Goal: Transaction & Acquisition: Purchase product/service

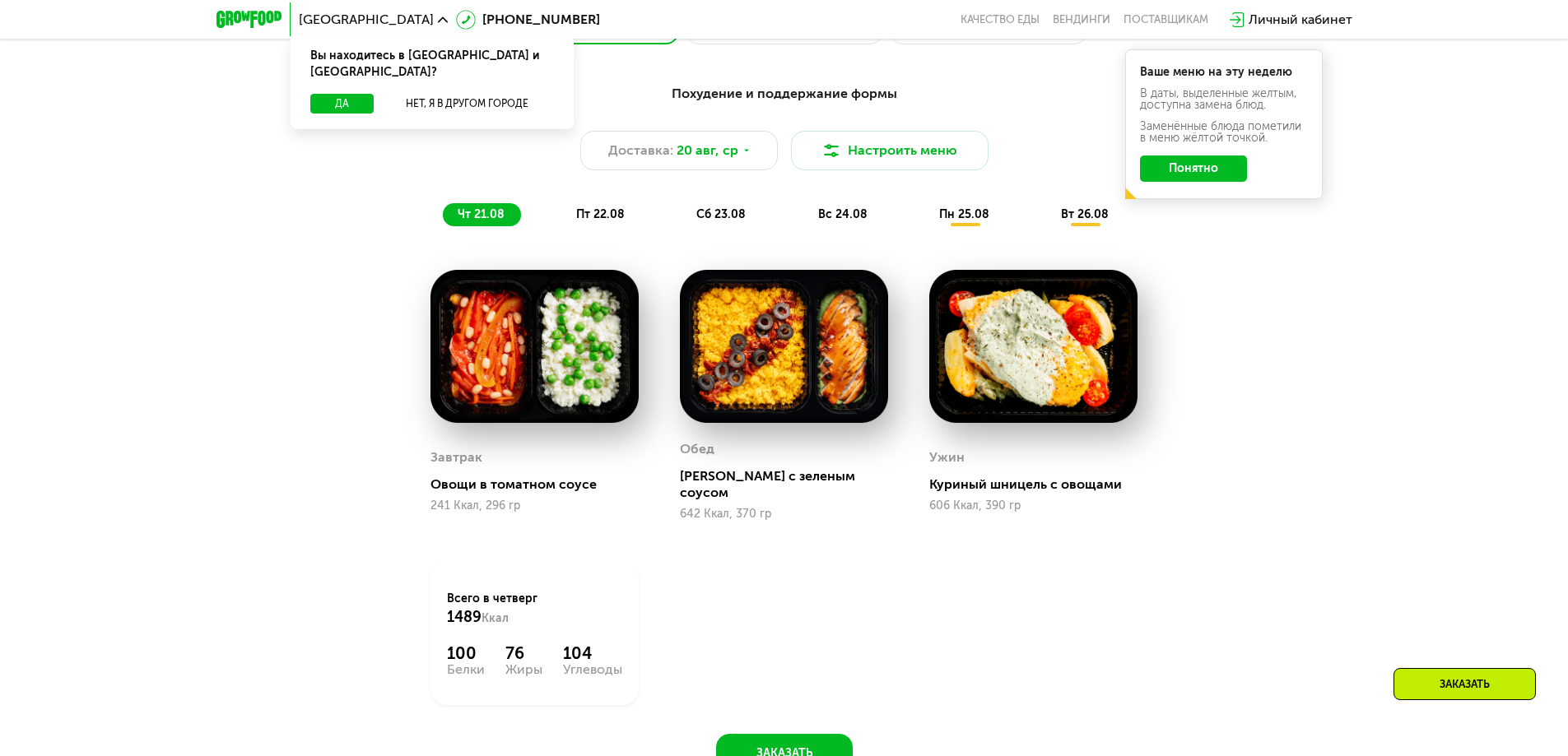
scroll to position [960, 0]
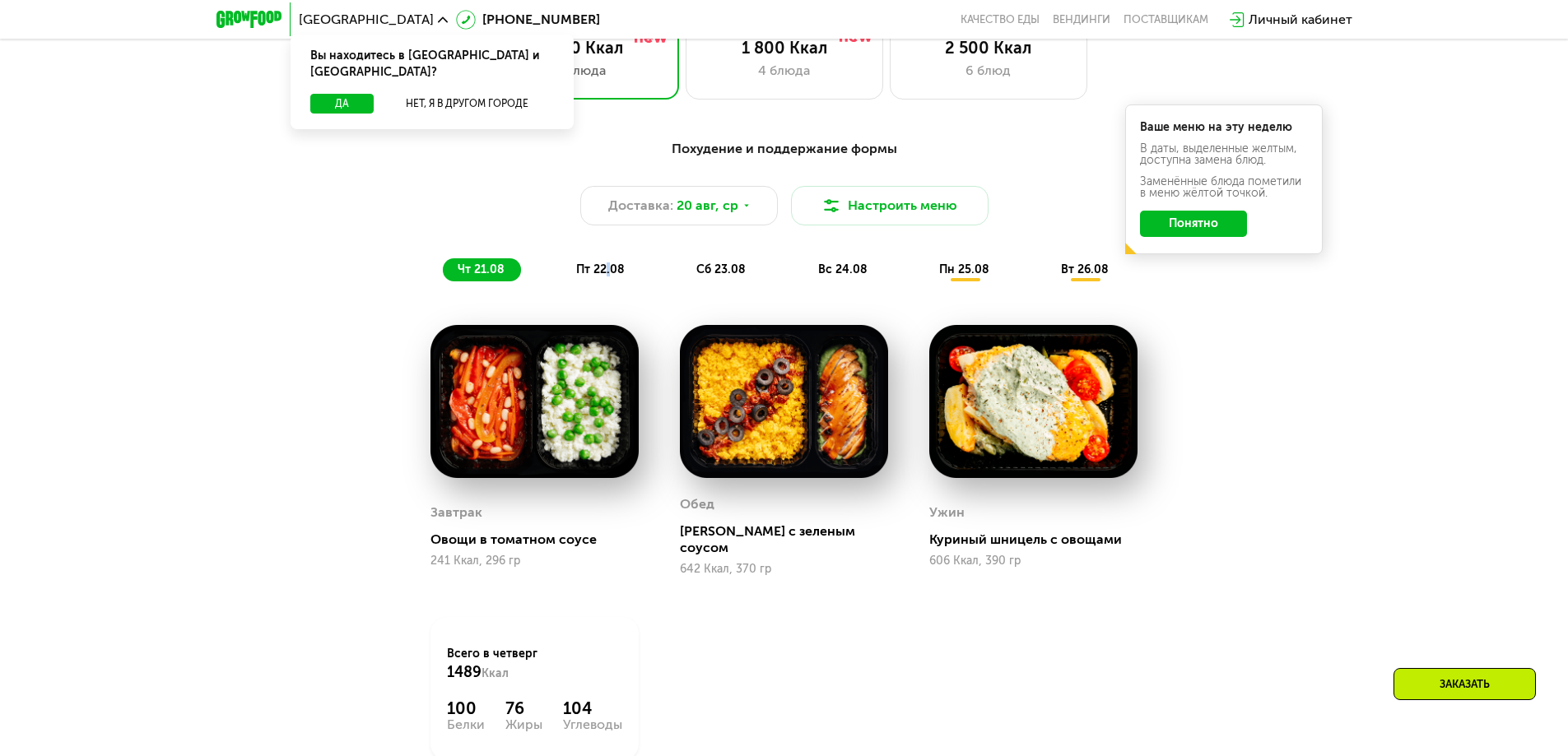
click at [614, 299] on div "Похудение и поддержание формы Доставка: [DATE] Настроить меню чт 21.08 пт 22.08…" at bounding box center [784, 479] width 1014 height 701
click at [602, 272] on span "пт 22.08" at bounding box center [601, 269] width 49 height 14
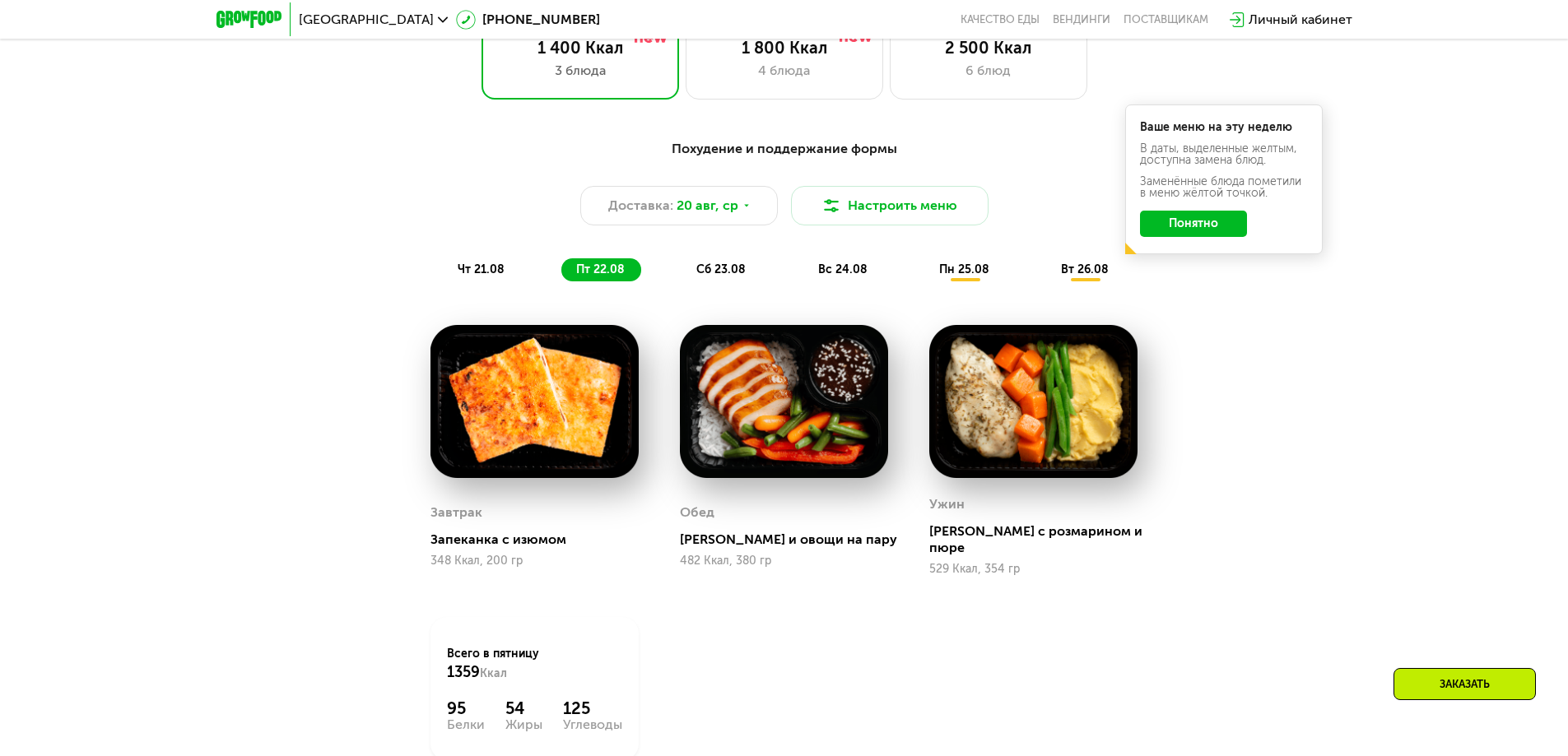
click at [803, 278] on div "сб 23.08" at bounding box center [843, 270] width 81 height 23
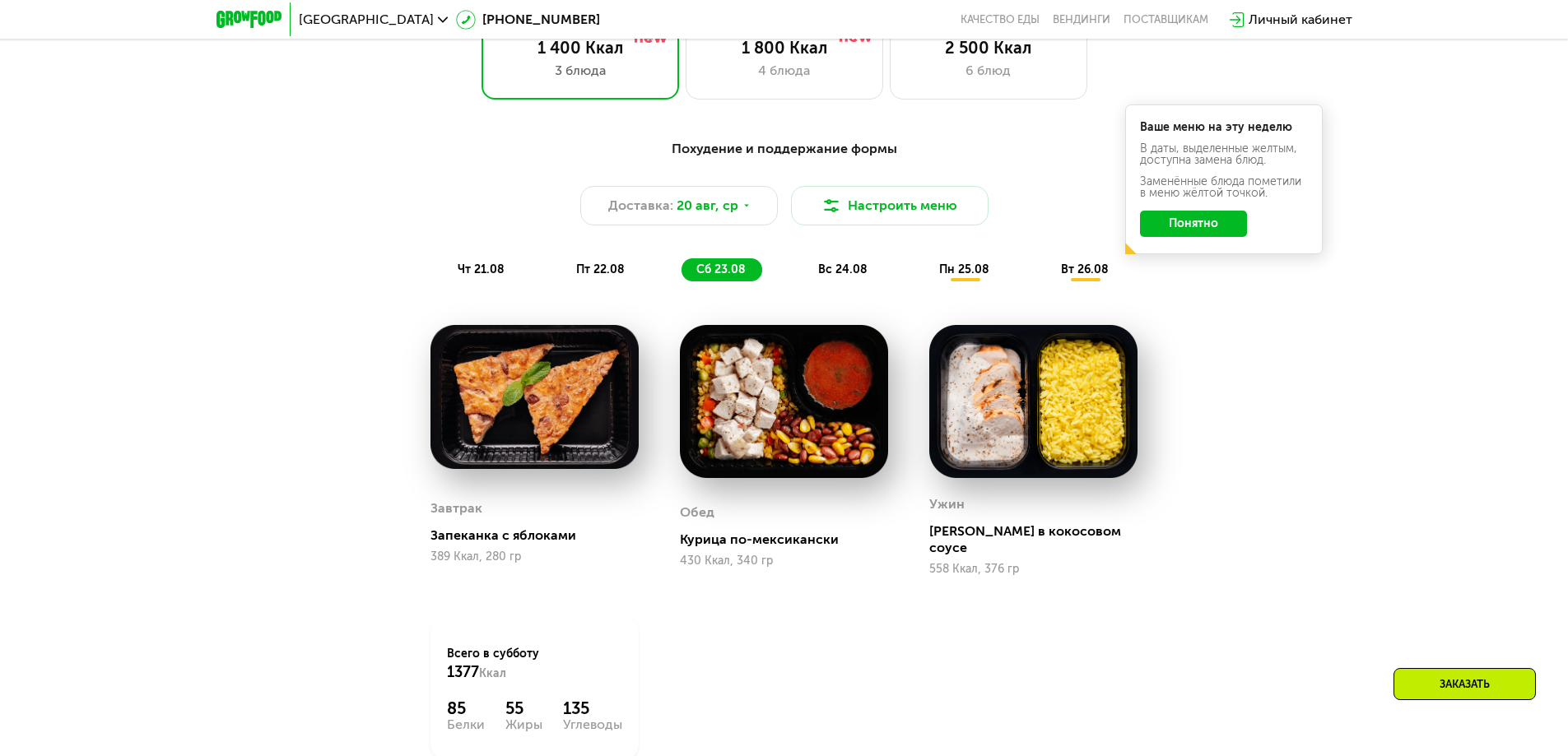
click at [839, 277] on span "вс 24.08" at bounding box center [842, 269] width 49 height 14
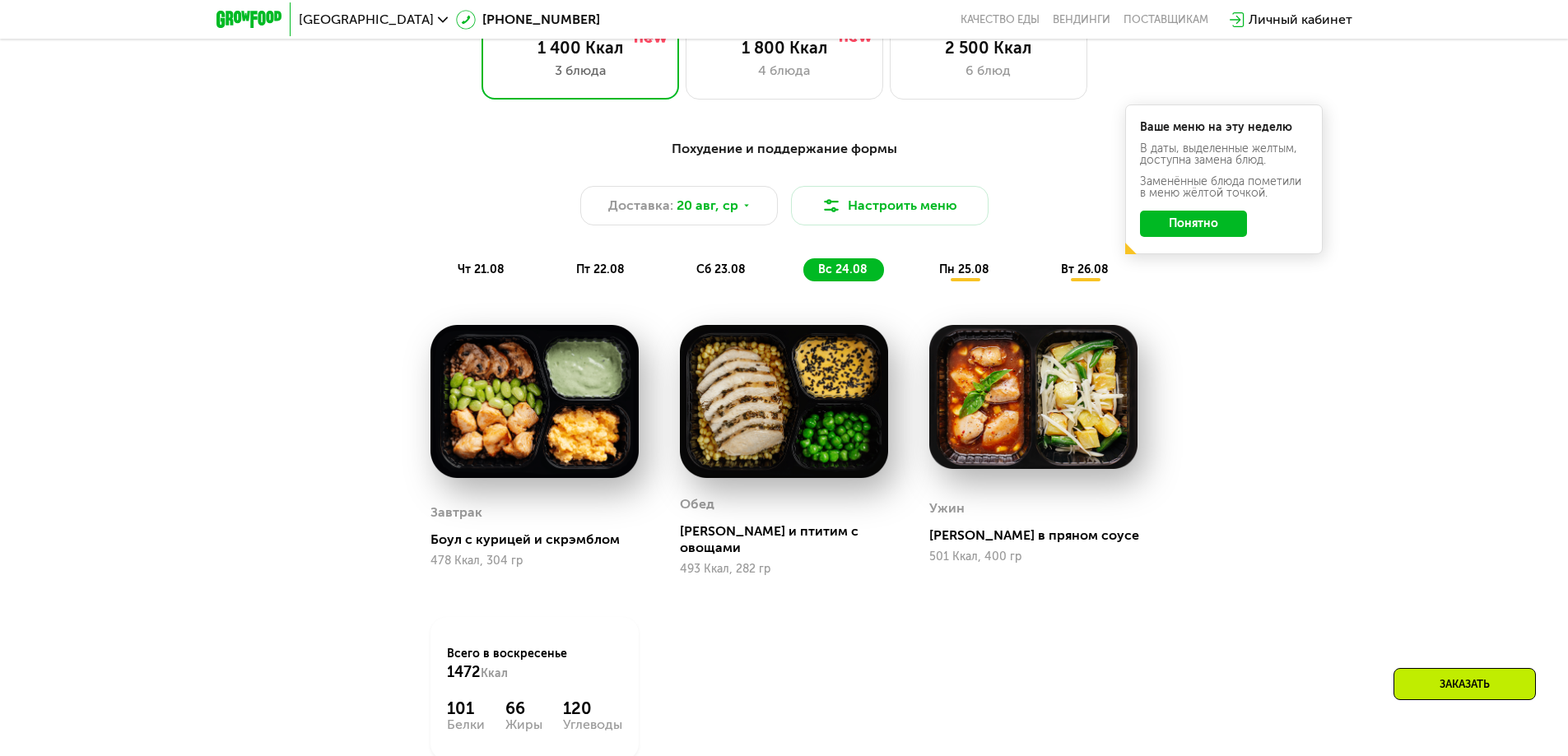
click at [968, 277] on span "пн 25.08" at bounding box center [964, 269] width 50 height 14
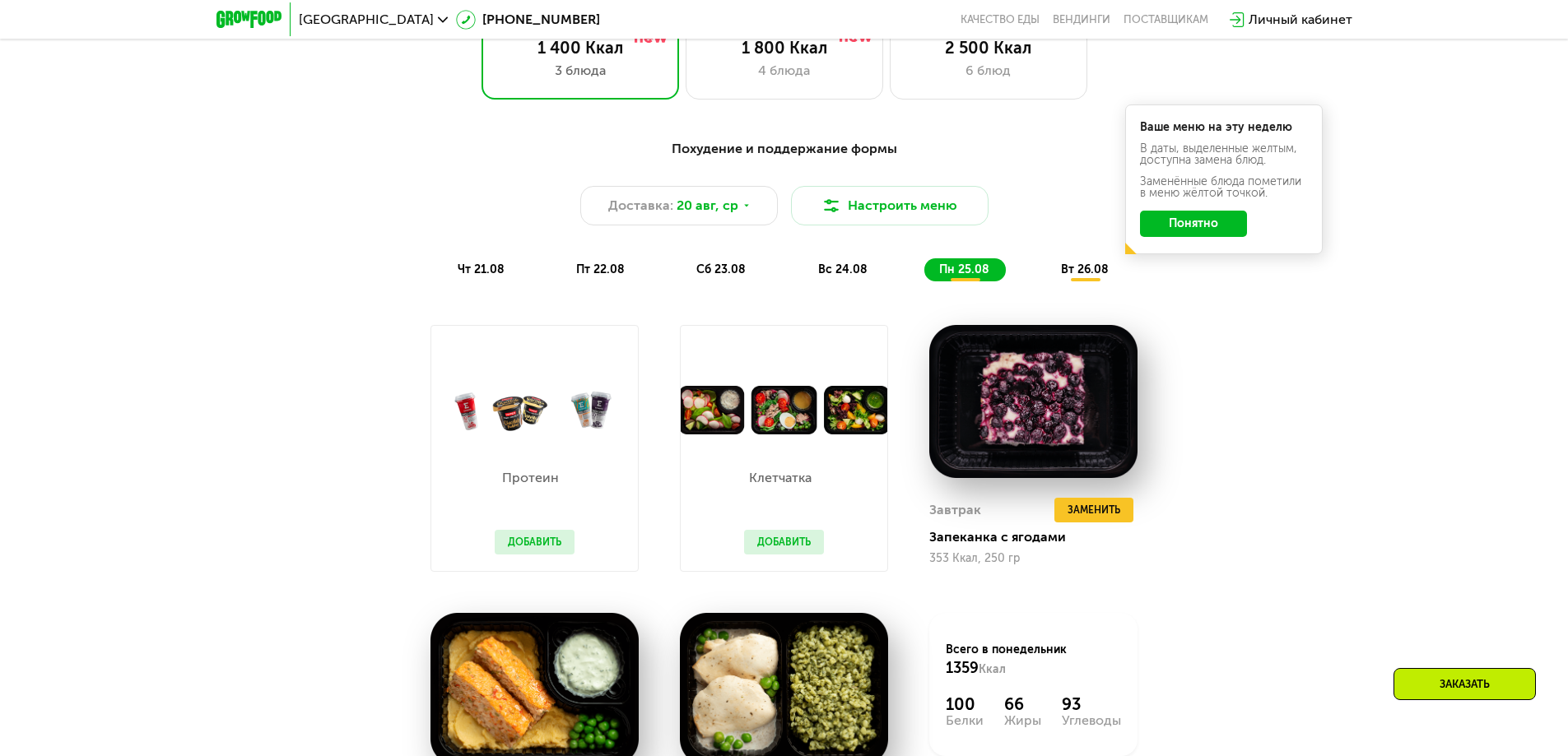
click at [1090, 270] on span "вт 26.08" at bounding box center [1084, 269] width 48 height 14
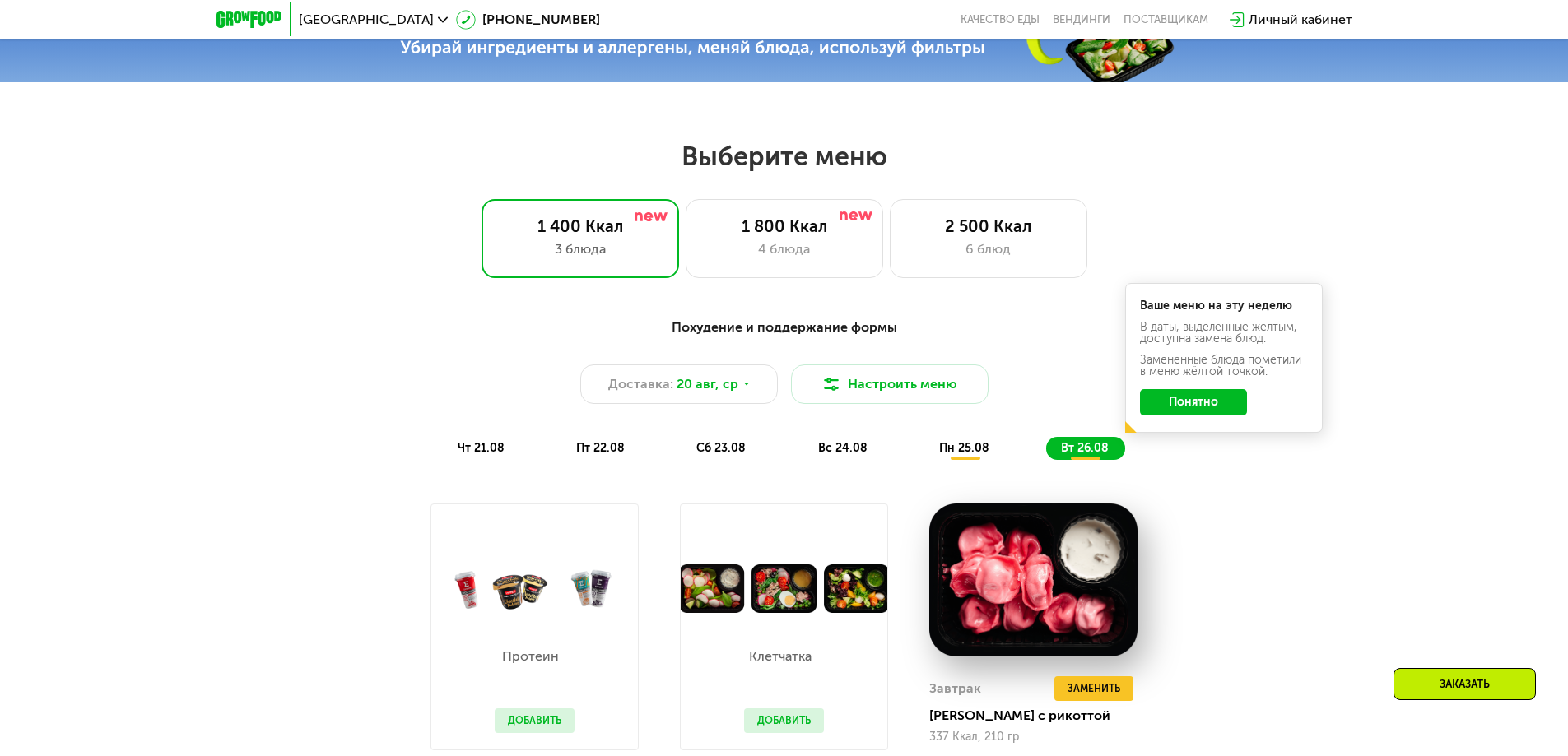
scroll to position [768, 0]
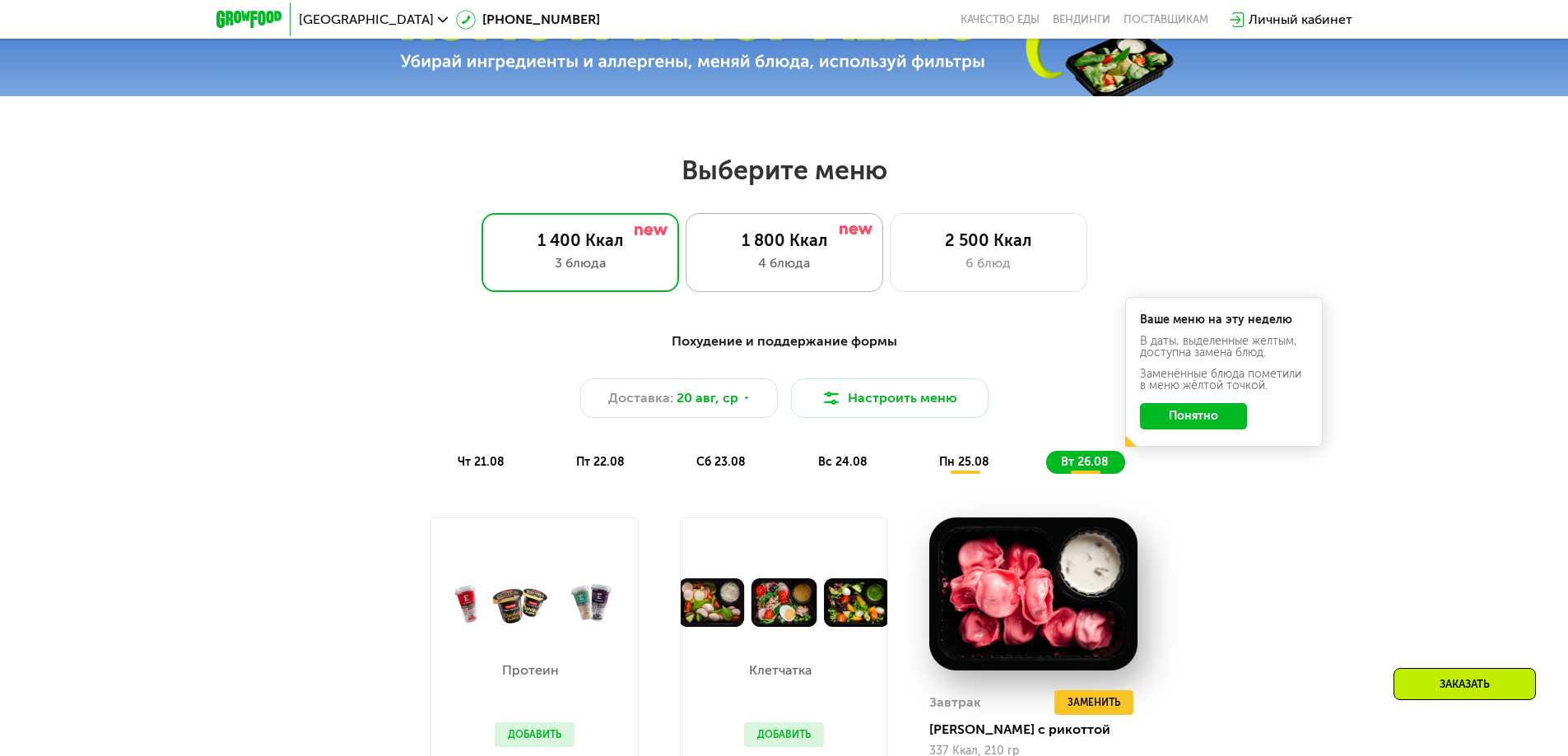
click at [800, 268] on div "4 блюда" at bounding box center [784, 263] width 163 height 20
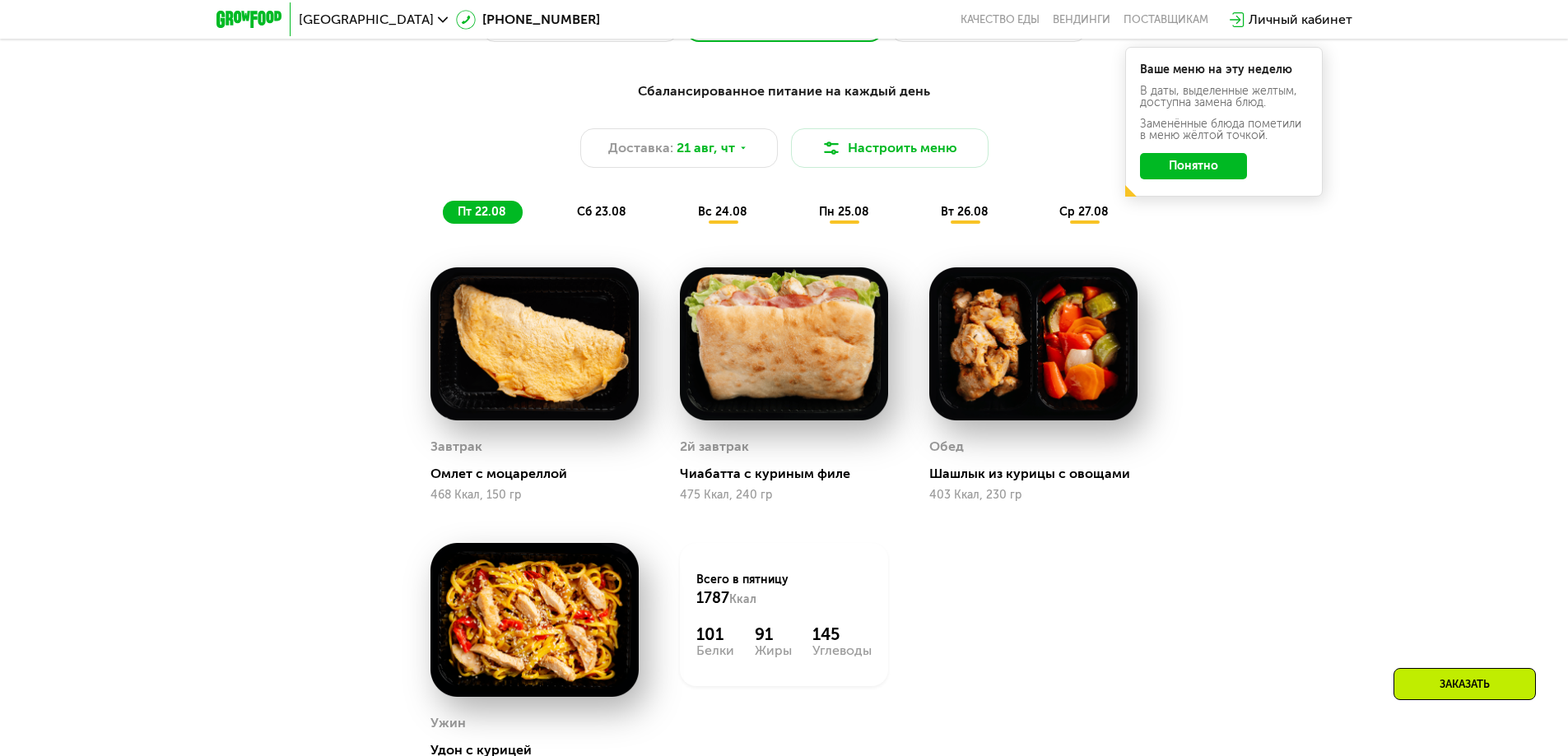
scroll to position [960, 0]
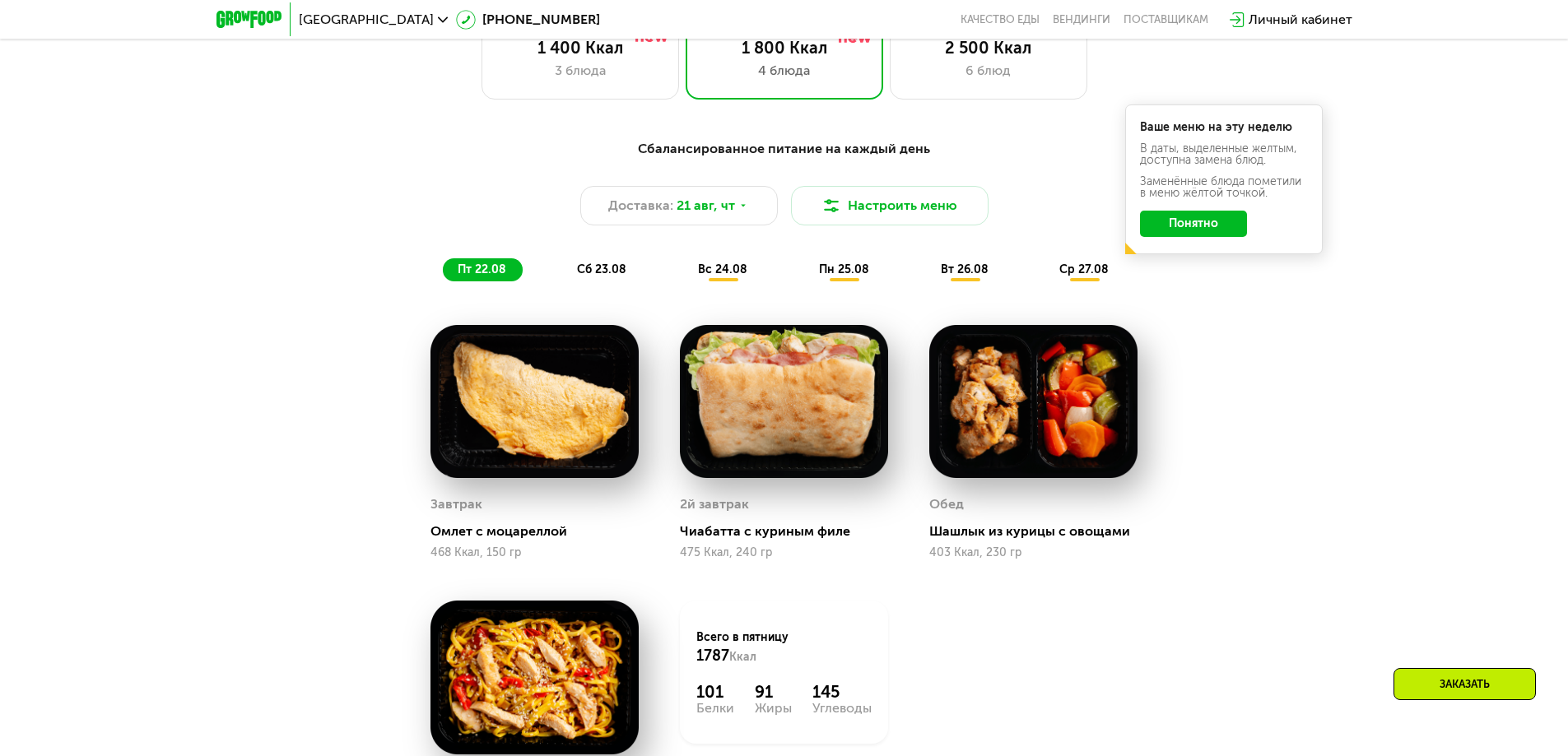
click at [596, 277] on span "сб 23.08" at bounding box center [602, 269] width 49 height 14
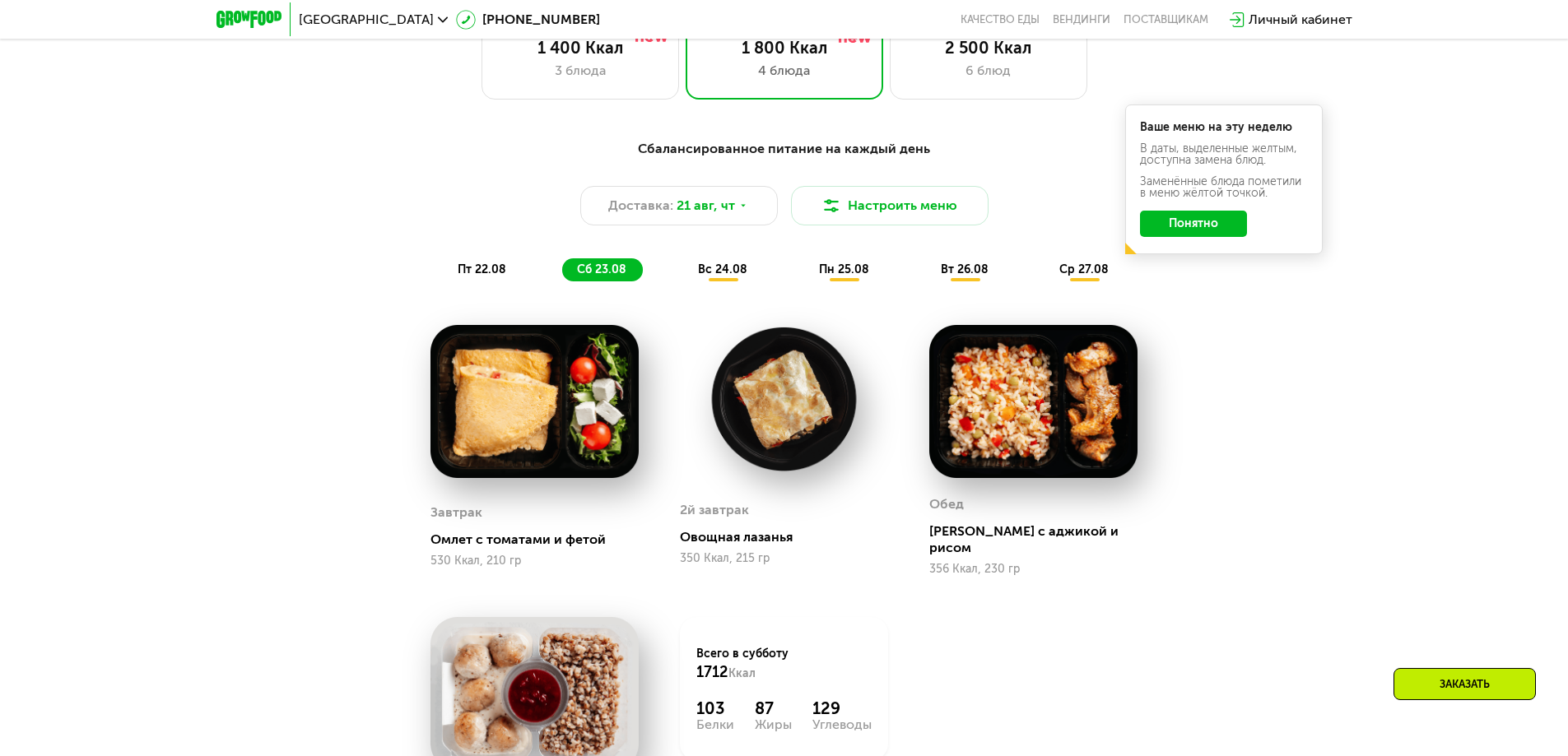
click at [727, 288] on div "Сбалансированное питание на каждый день Доставка: [DATE] Настроить меню пт 22.0…" at bounding box center [785, 210] width 995 height 162
click at [741, 277] on span "вс 24.08" at bounding box center [722, 269] width 49 height 14
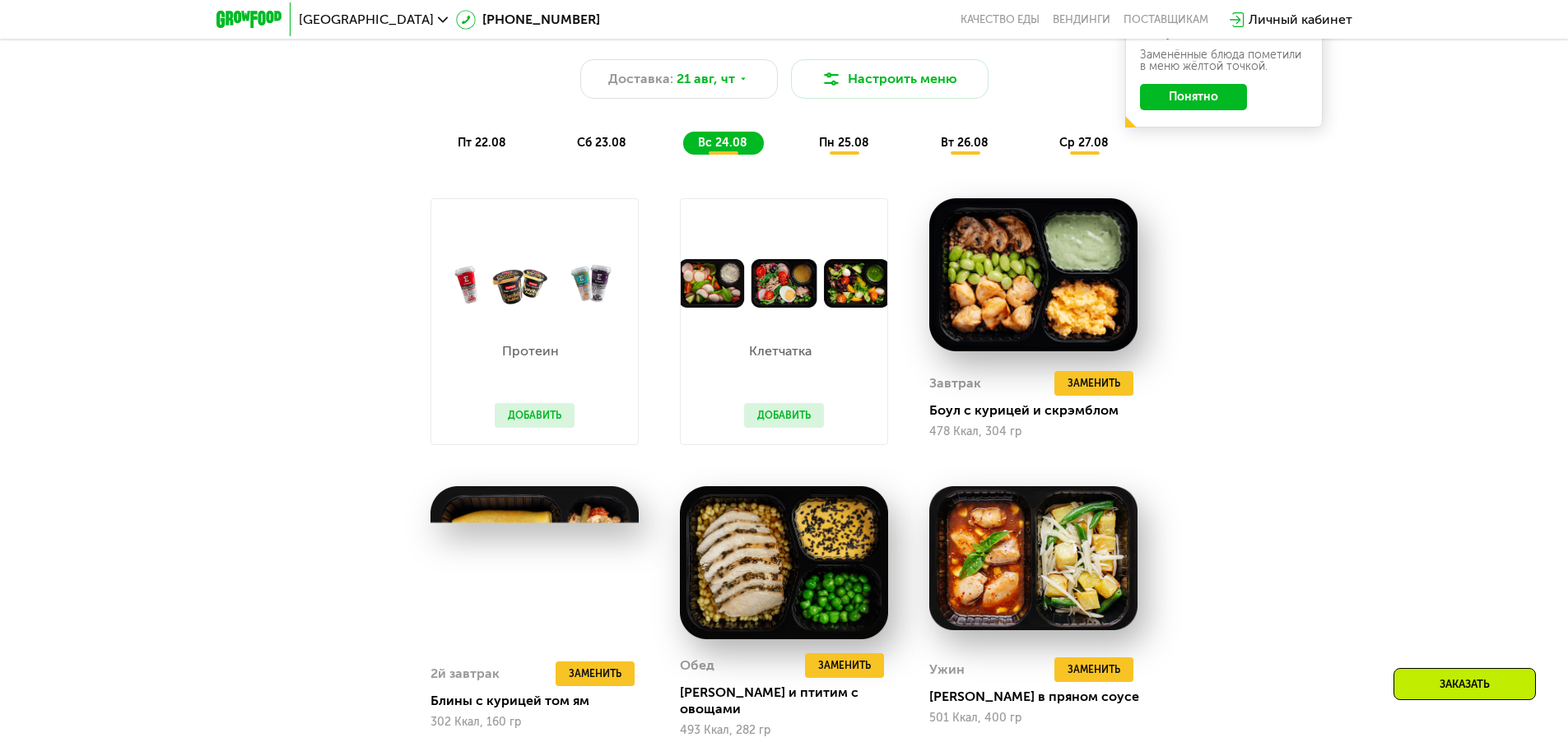
scroll to position [1153, 0]
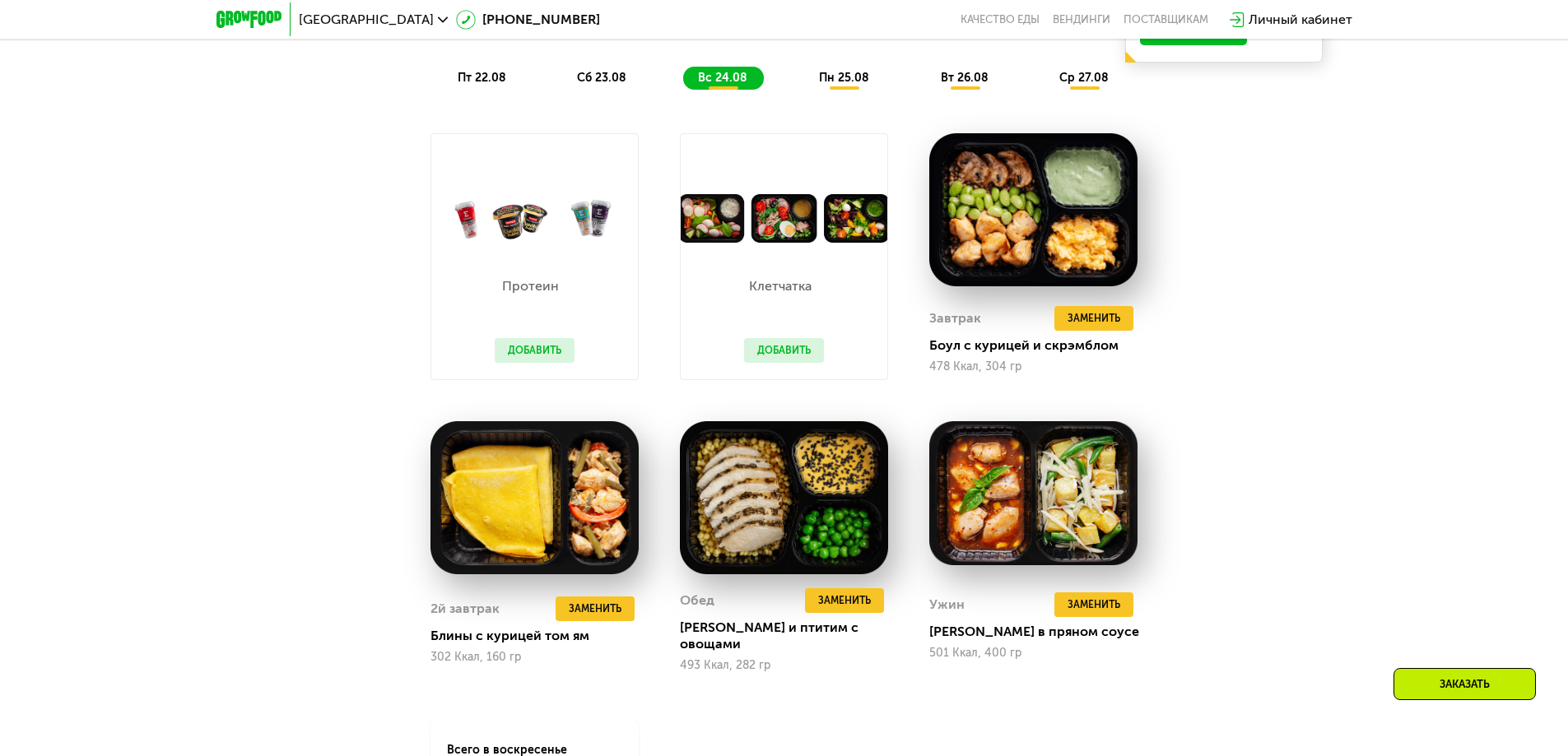
click at [926, 90] on div "пн 25.08" at bounding box center [965, 77] width 79 height 23
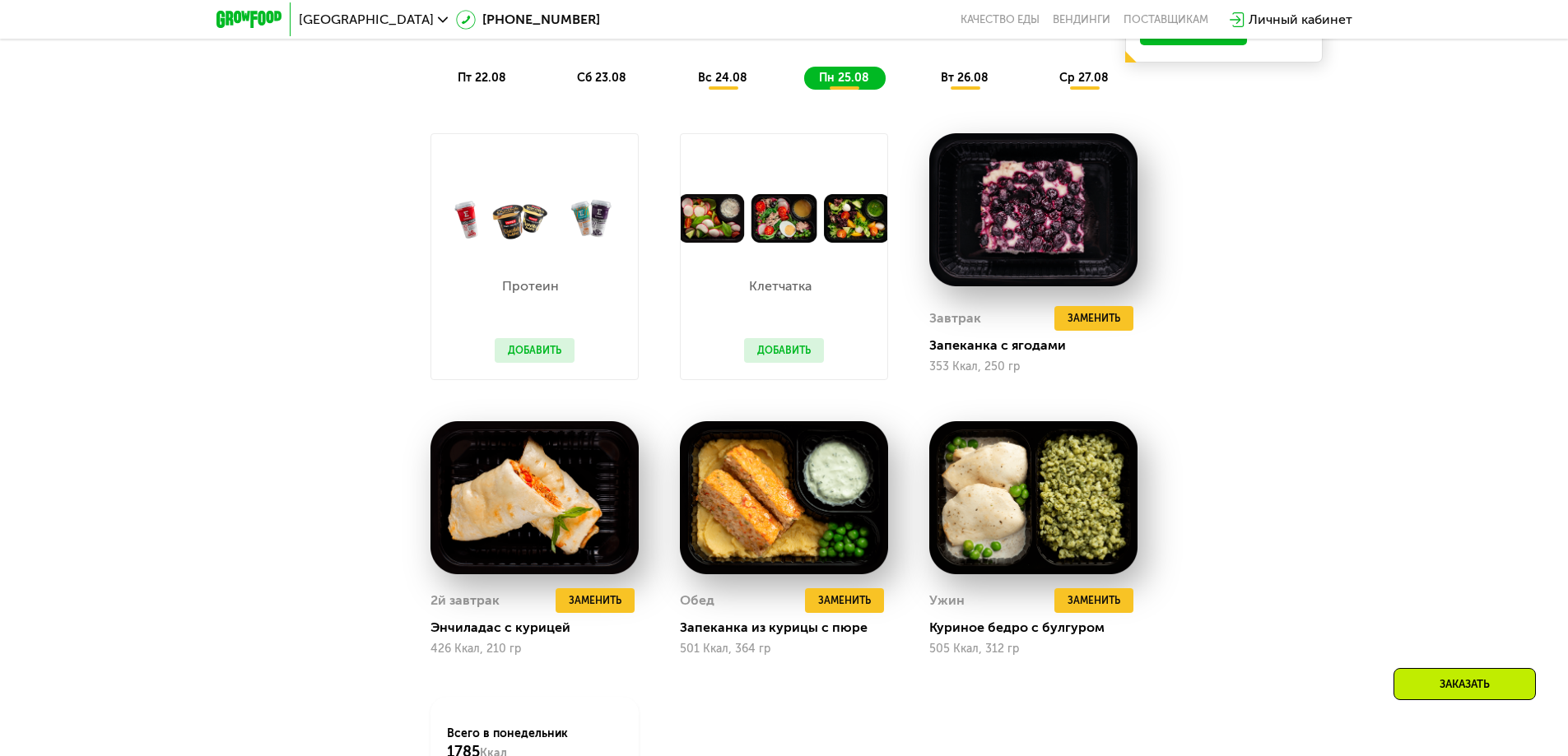
click at [976, 75] on span "вт 26.08" at bounding box center [965, 77] width 48 height 14
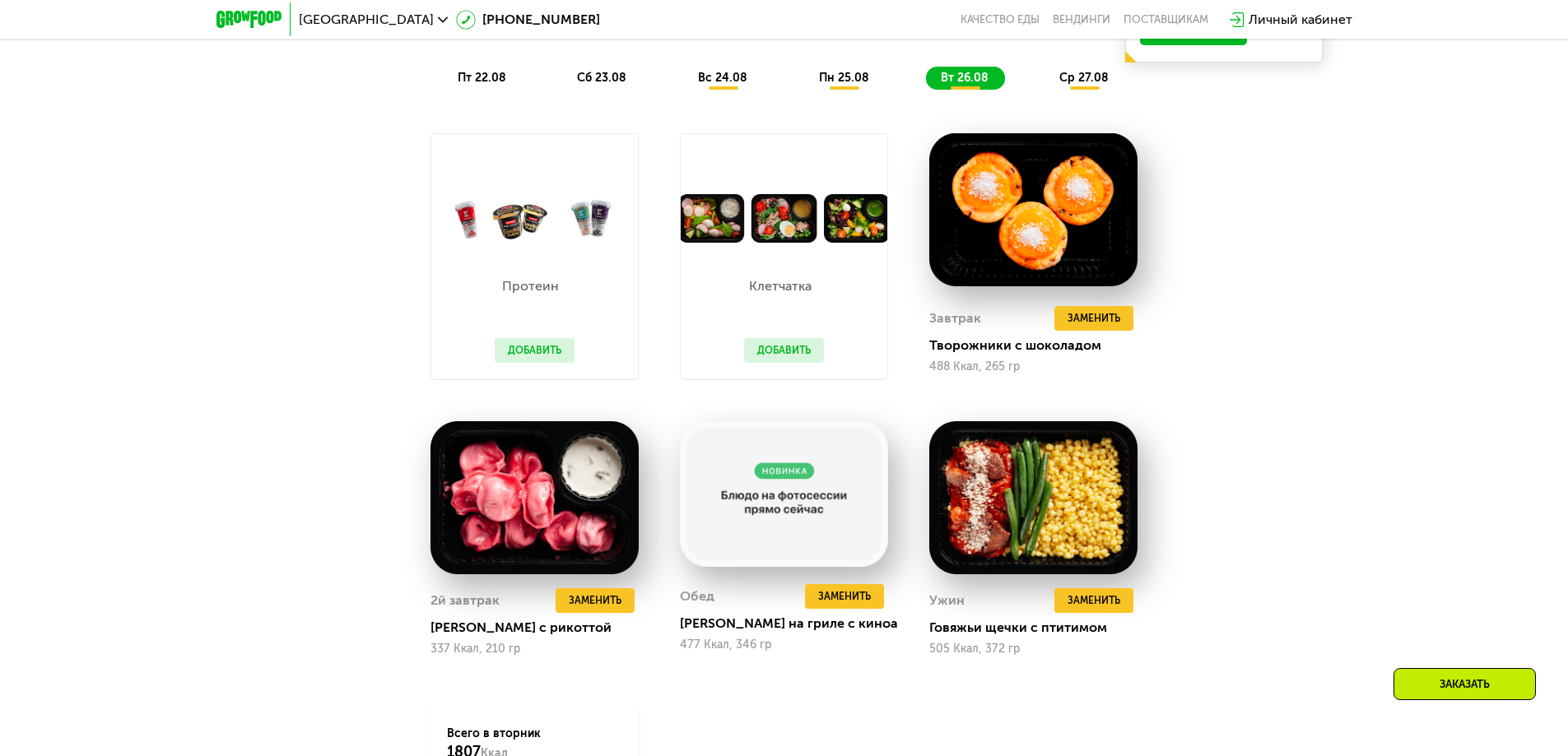
click at [1101, 74] on div "ср 27.08" at bounding box center [1084, 77] width 81 height 23
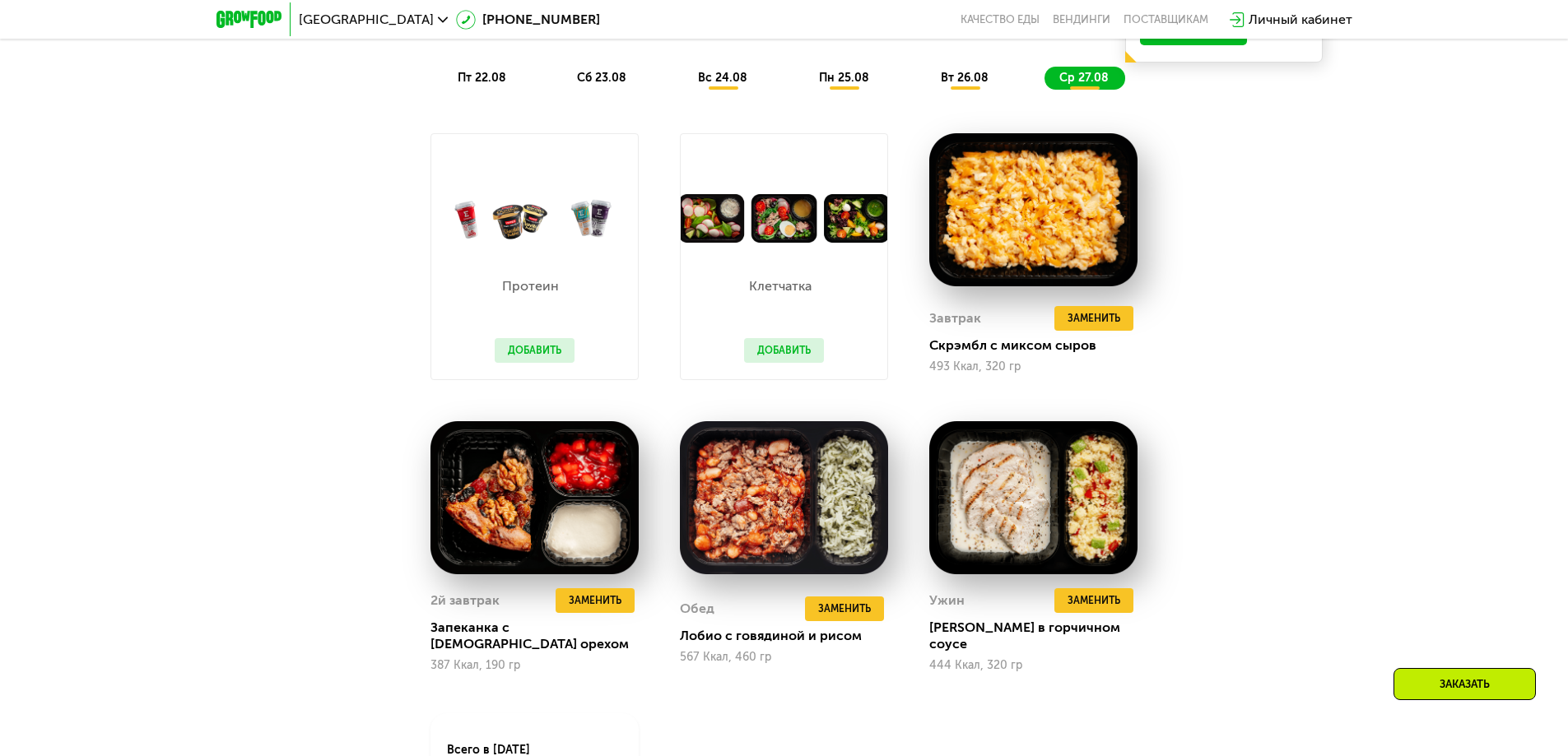
click at [975, 84] on span "вт 26.08" at bounding box center [965, 77] width 48 height 14
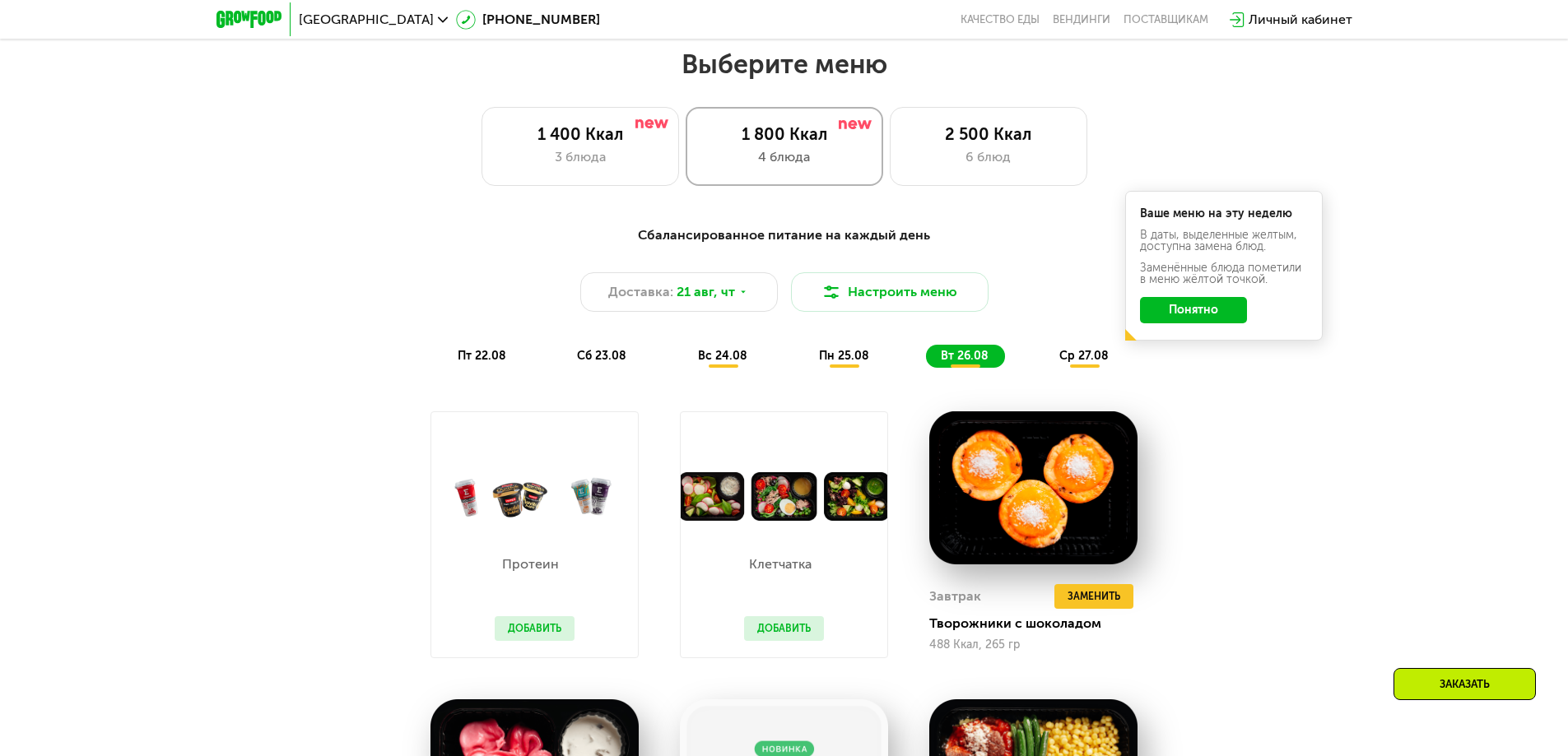
scroll to position [768, 0]
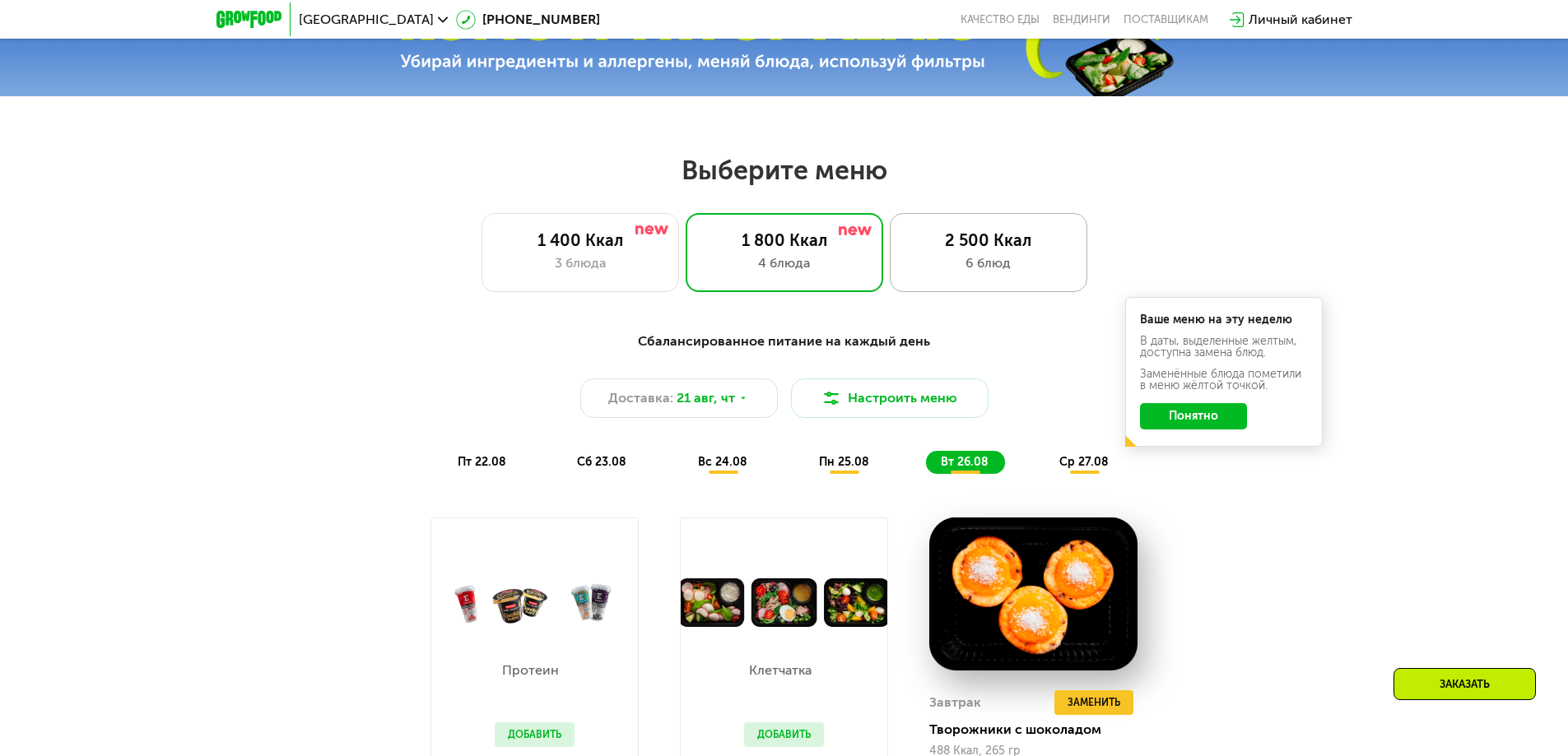
click at [938, 250] on div "2 500 Ккал" at bounding box center [988, 241] width 163 height 20
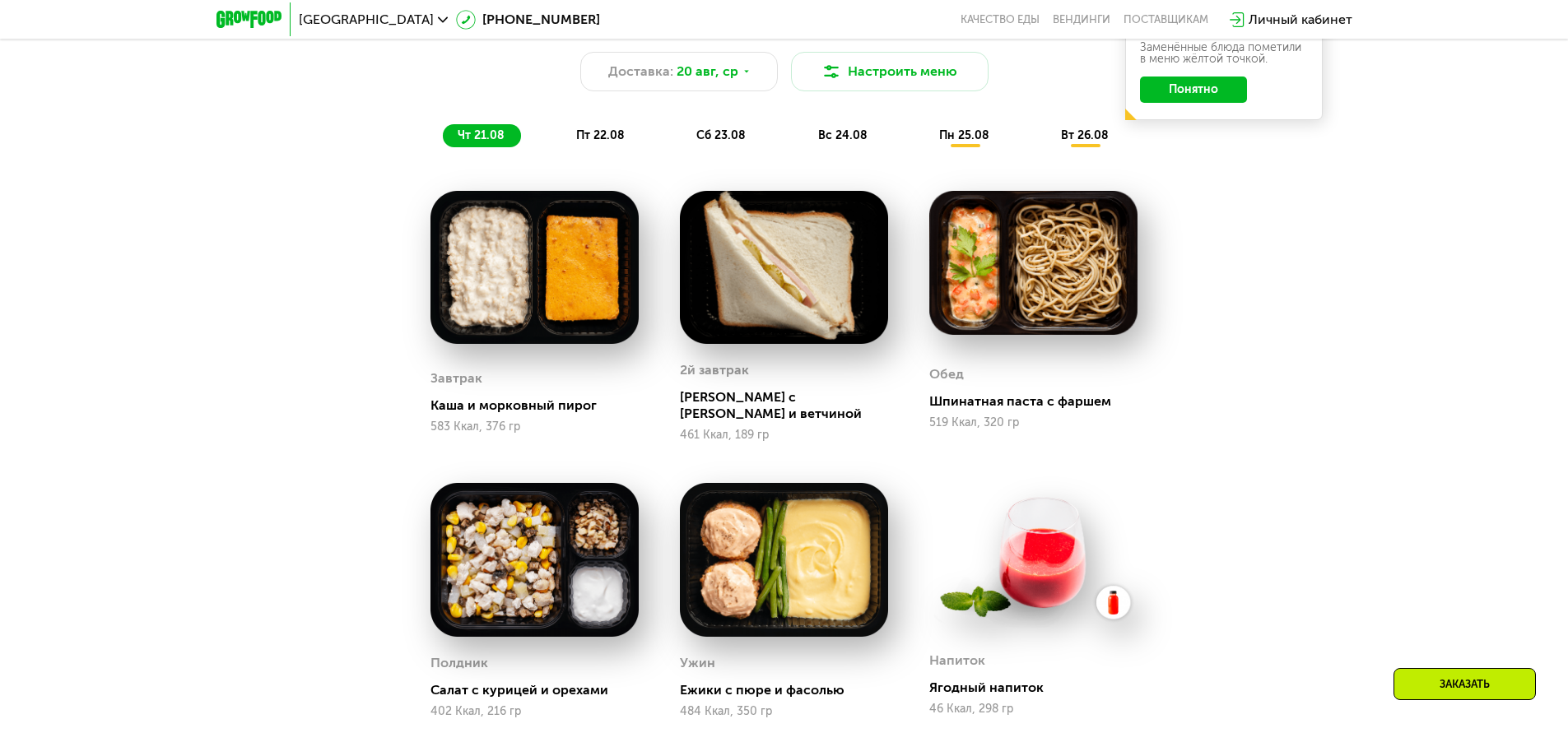
scroll to position [1153, 0]
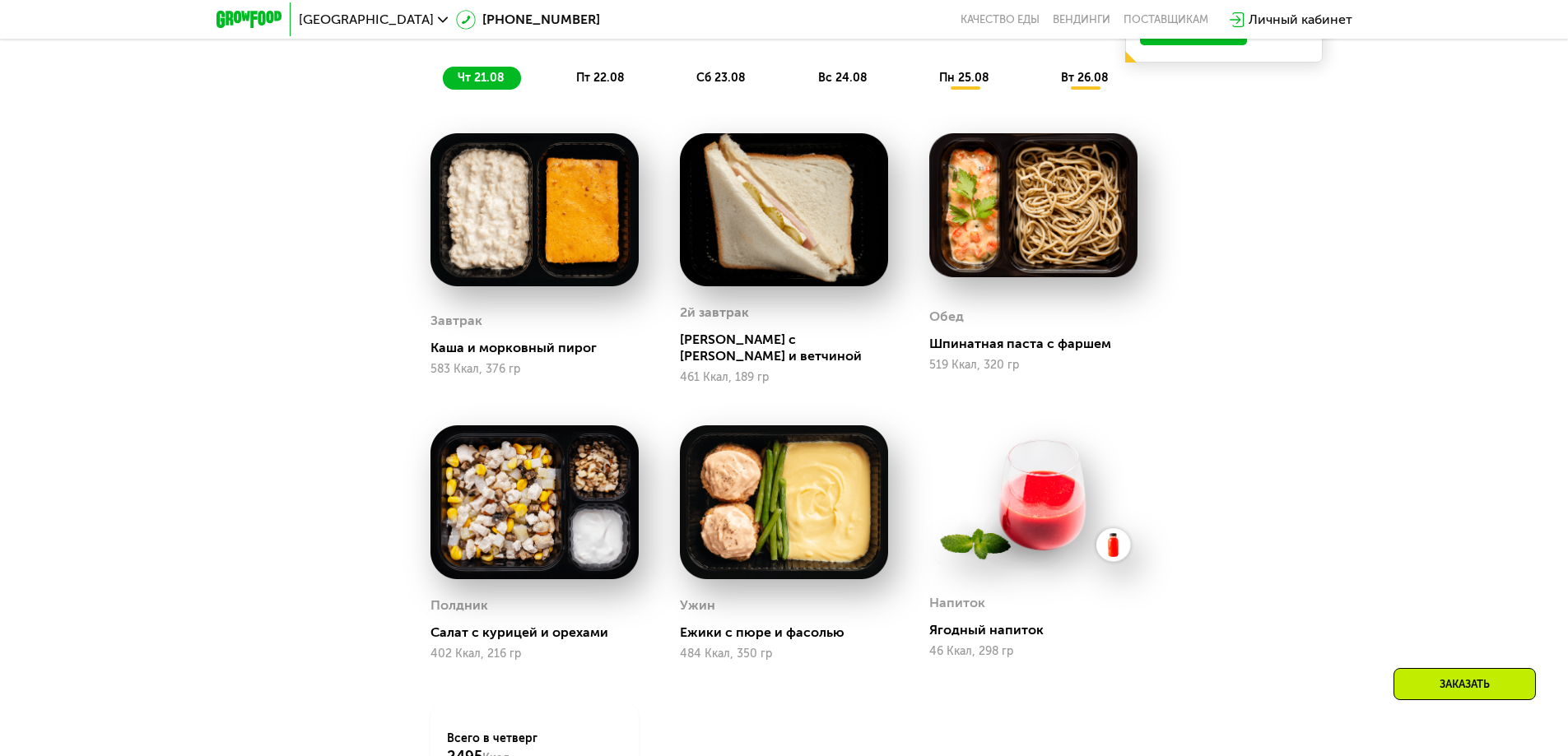
click at [595, 83] on span "пт 22.08" at bounding box center [601, 77] width 49 height 14
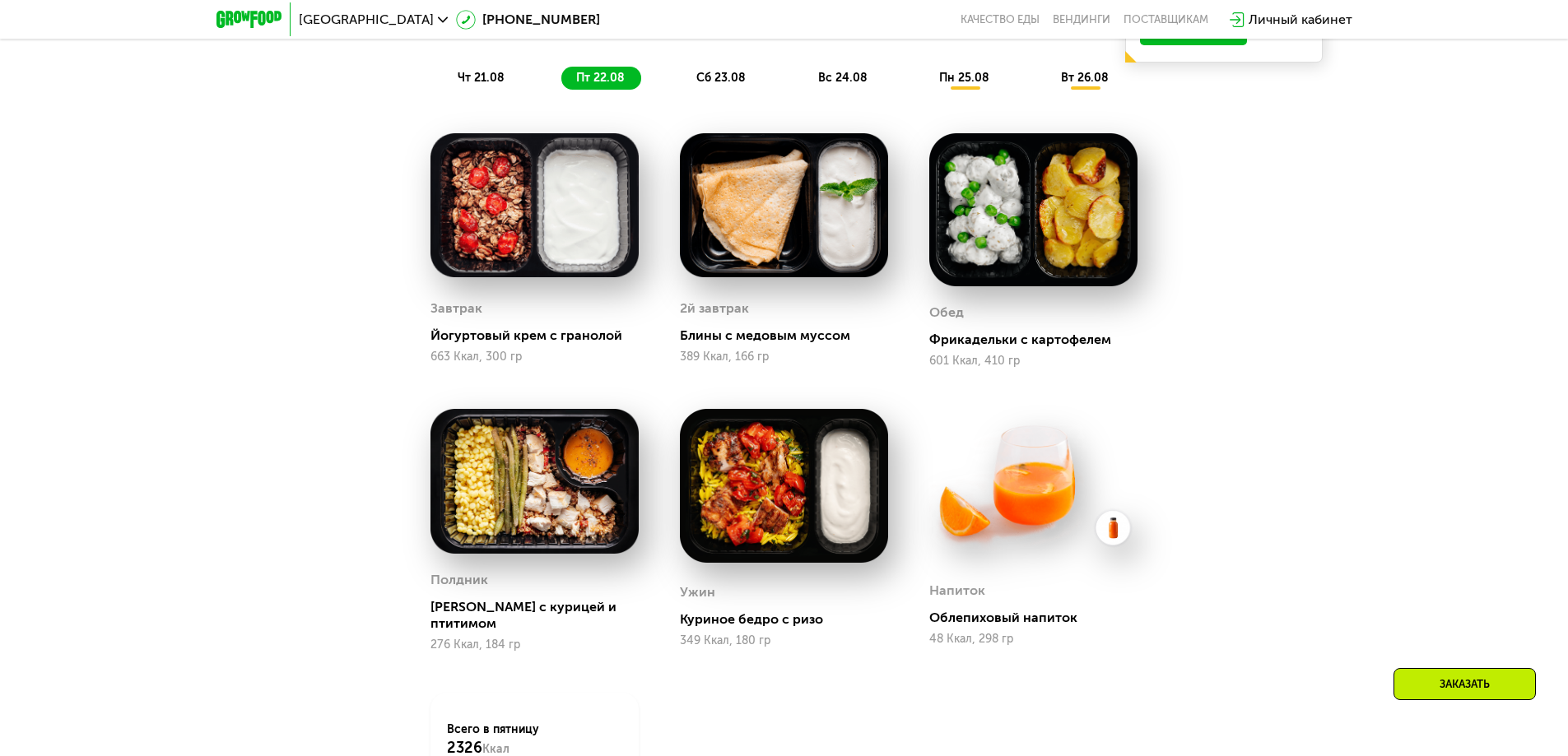
click at [711, 79] on span "сб 23.08" at bounding box center [720, 77] width 49 height 14
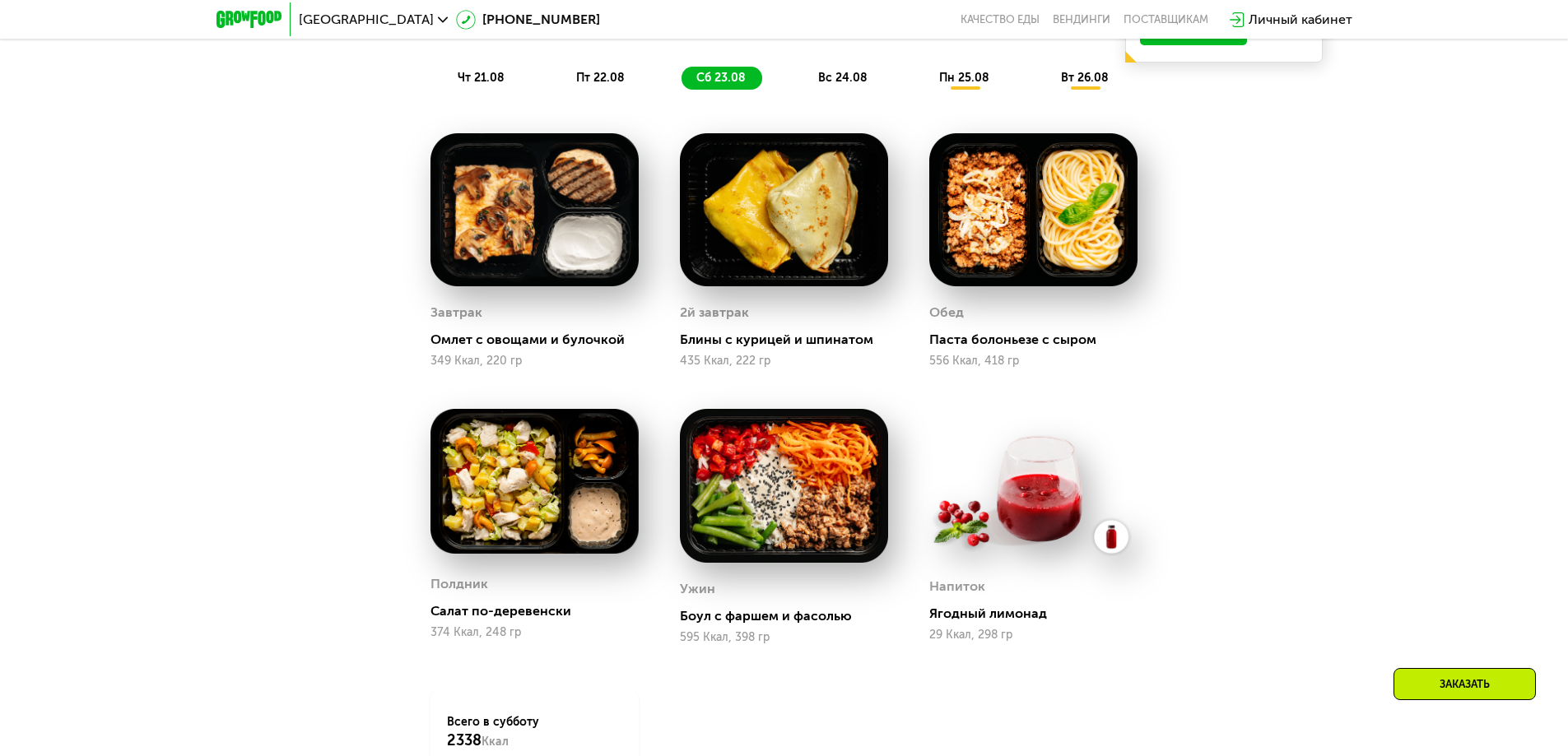
click at [840, 84] on span "вс 24.08" at bounding box center [842, 77] width 49 height 14
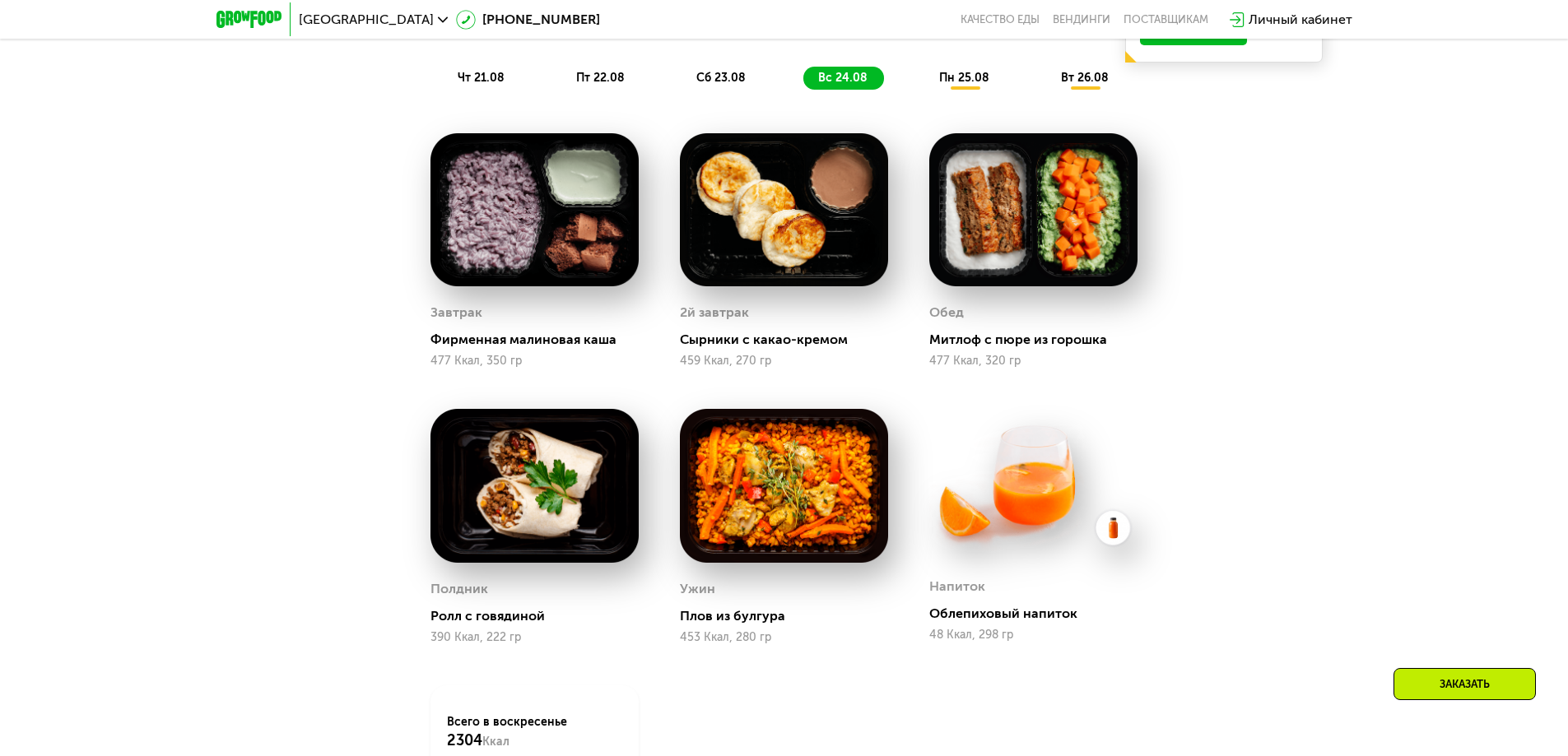
click at [950, 84] on span "пн 25.08" at bounding box center [964, 77] width 50 height 14
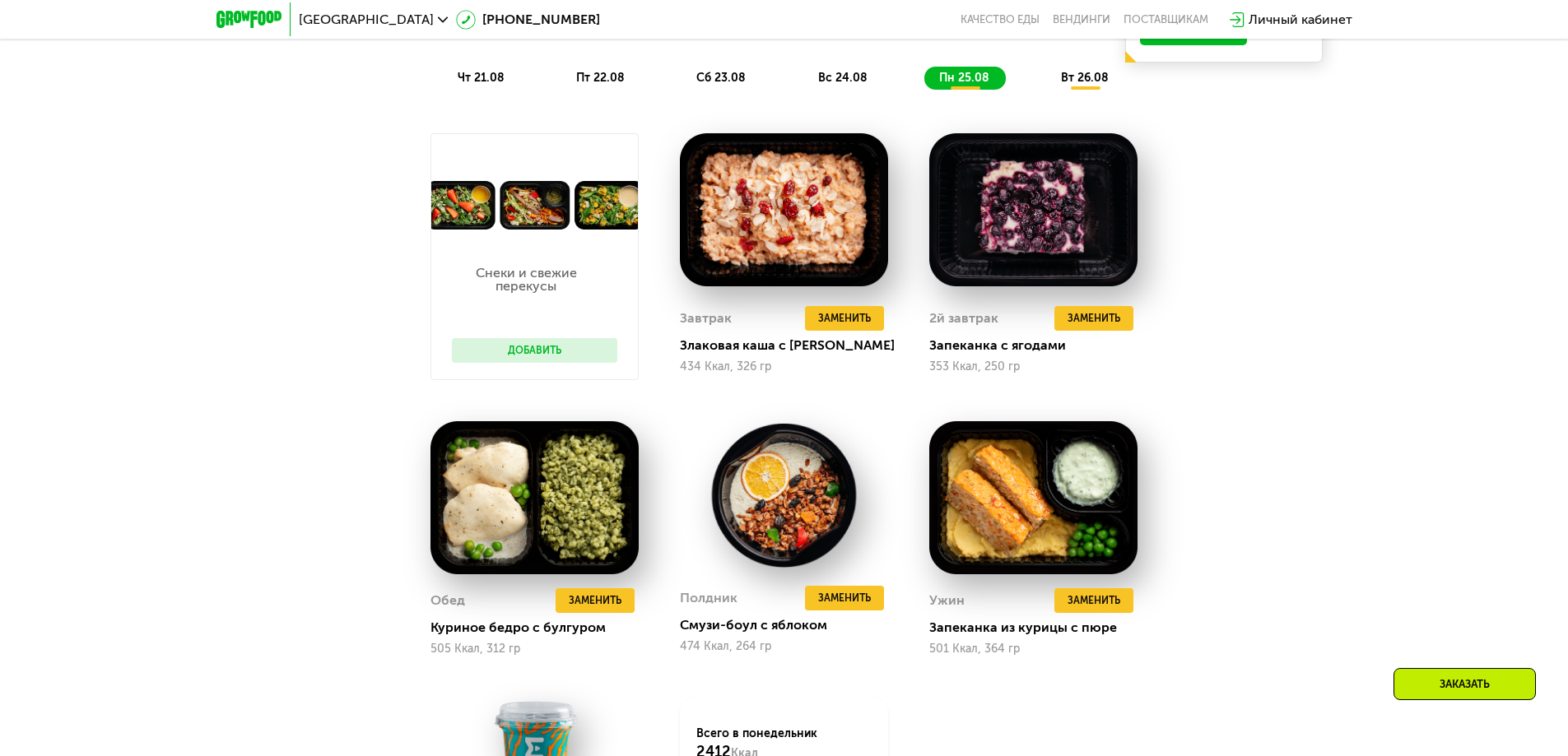
click at [1074, 80] on span "вт 26.08" at bounding box center [1084, 77] width 48 height 14
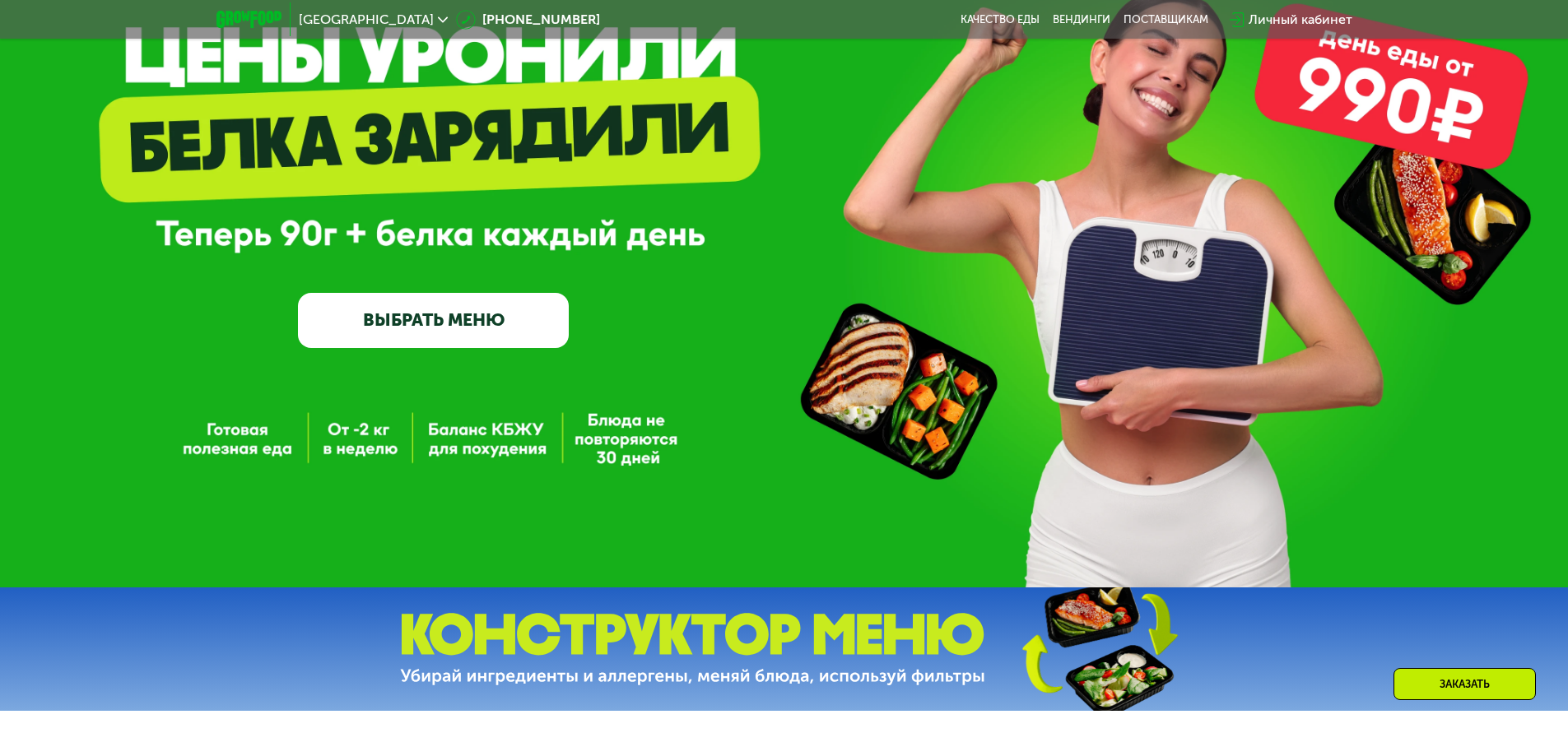
scroll to position [0, 0]
